Goal: Use online tool/utility: Use online tool/utility

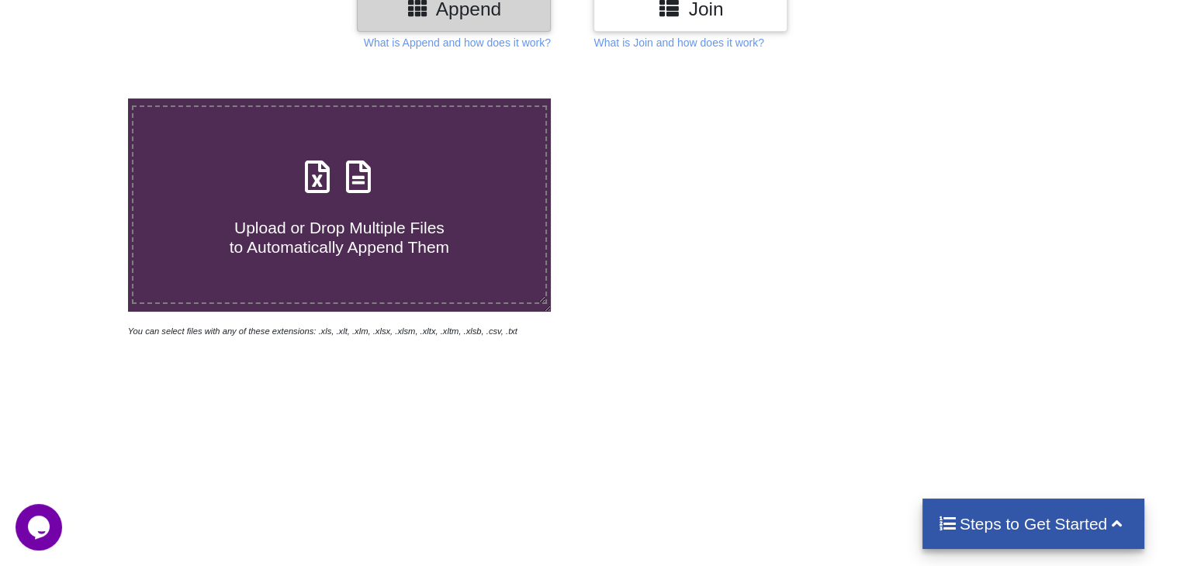
click at [571, 427] on div "Upload or Drop Multiple Files to Automatically Append Them You can select files…" at bounding box center [590, 353] width 1180 height 574
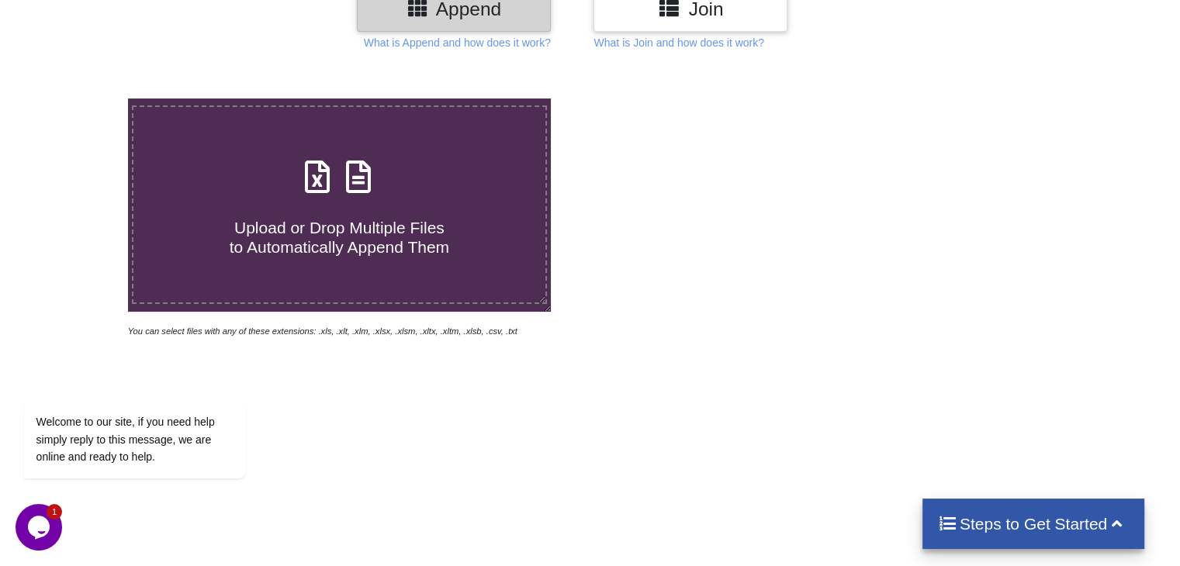
click at [363, 185] on icon at bounding box center [358, 169] width 39 height 33
click at [81, 99] on input "Upload or Drop Multiple Files to Automatically Append Them" at bounding box center [81, 99] width 0 height 0
type input "C:\fakepath\Egov_DMHE_Salary_Sheet_April-24.xlsx"
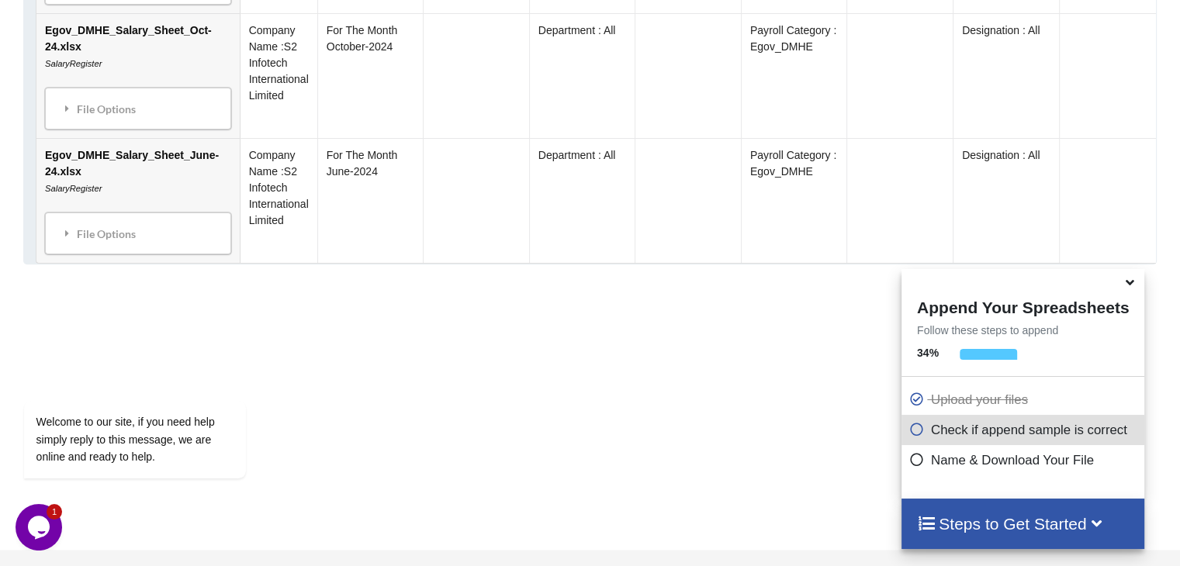
scroll to position [1648, 0]
click at [909, 432] on icon at bounding box center [917, 426] width 16 height 13
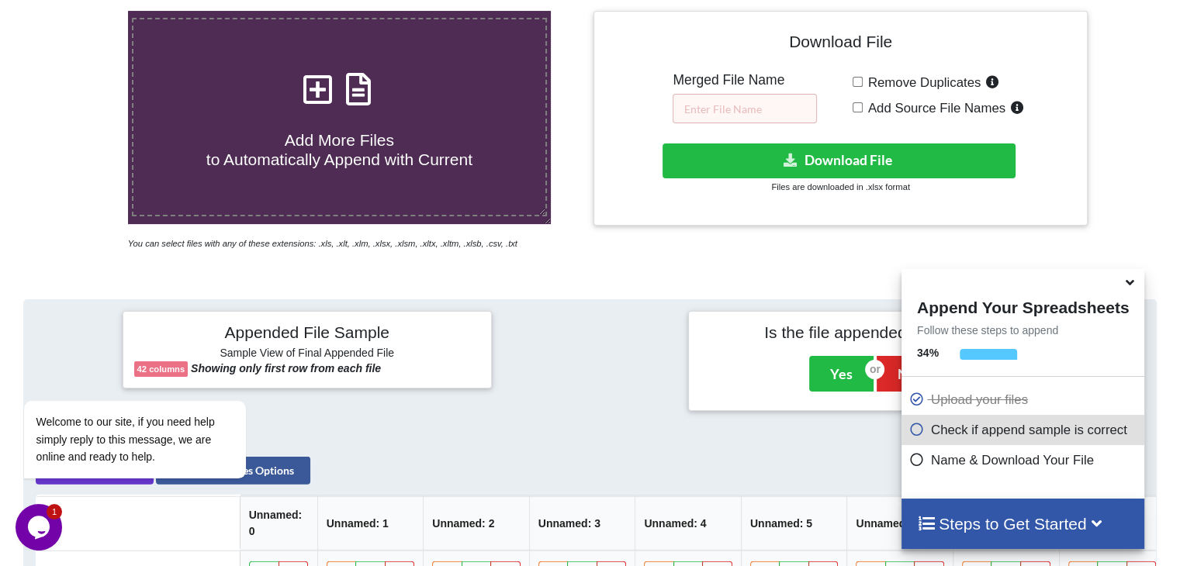
scroll to position [340, 0]
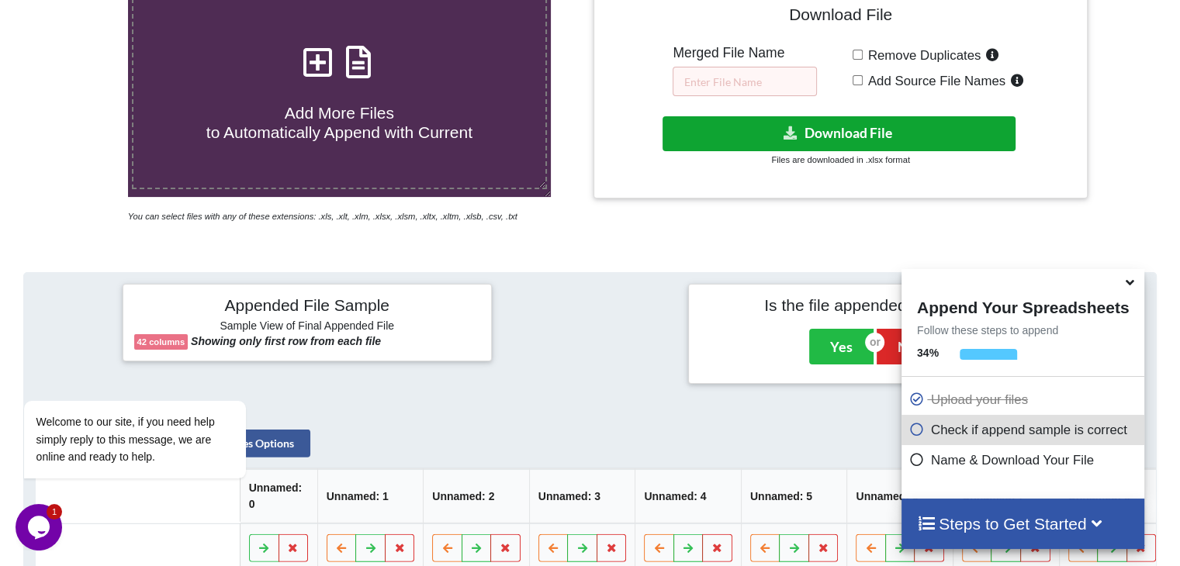
click at [762, 136] on button "Download File" at bounding box center [838, 133] width 353 height 35
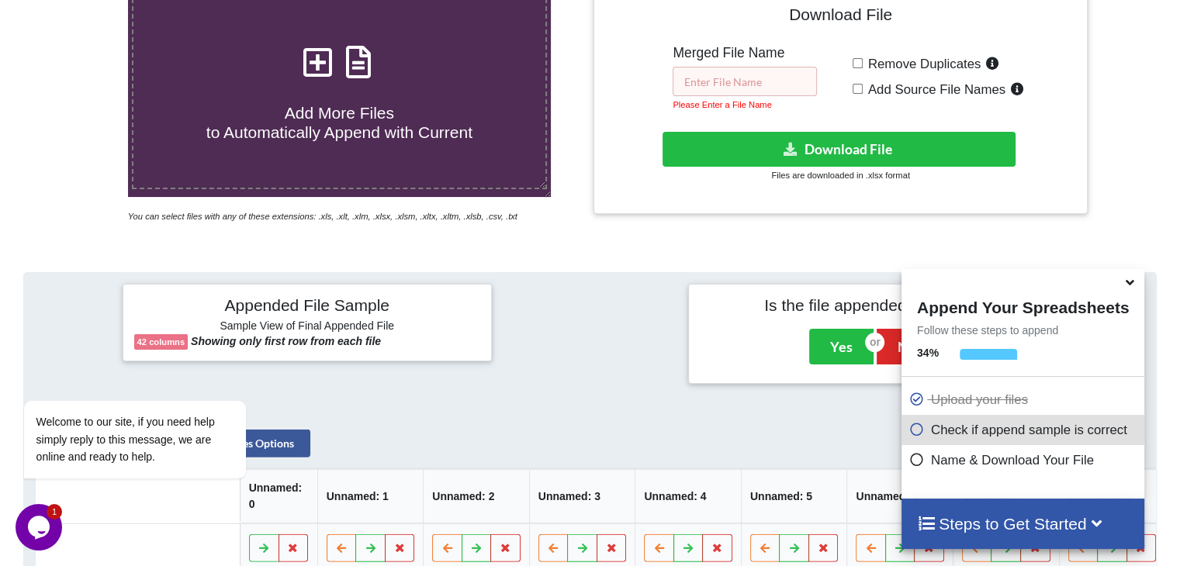
click at [742, 81] on input "text" at bounding box center [744, 81] width 144 height 29
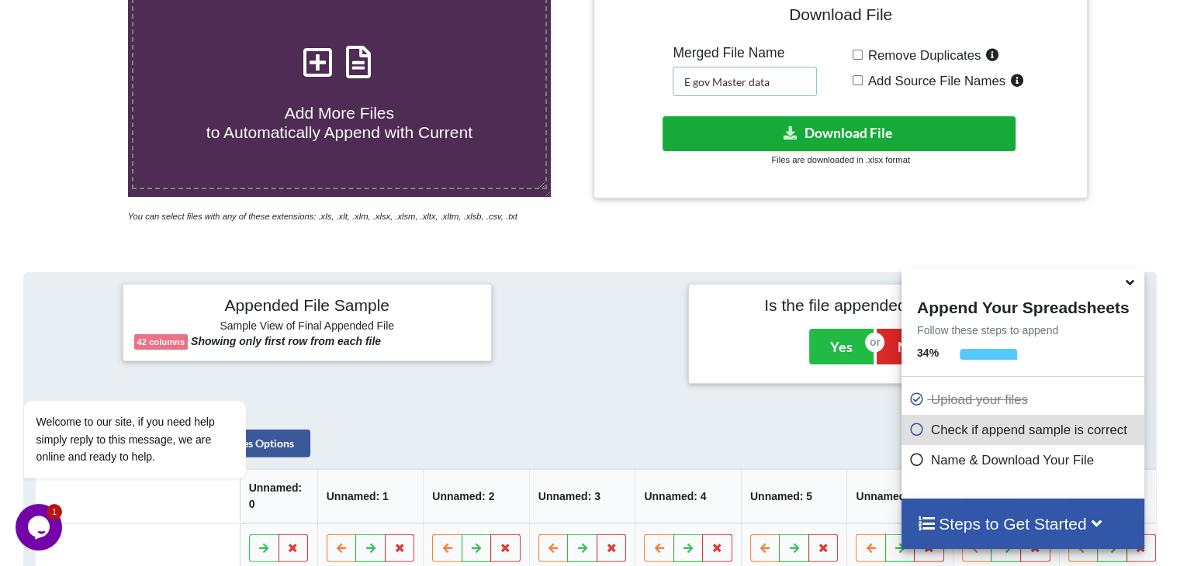
type input "E gov Master data"
click at [803, 127] on button "Download File" at bounding box center [838, 133] width 353 height 35
